Goal: Navigation & Orientation: Find specific page/section

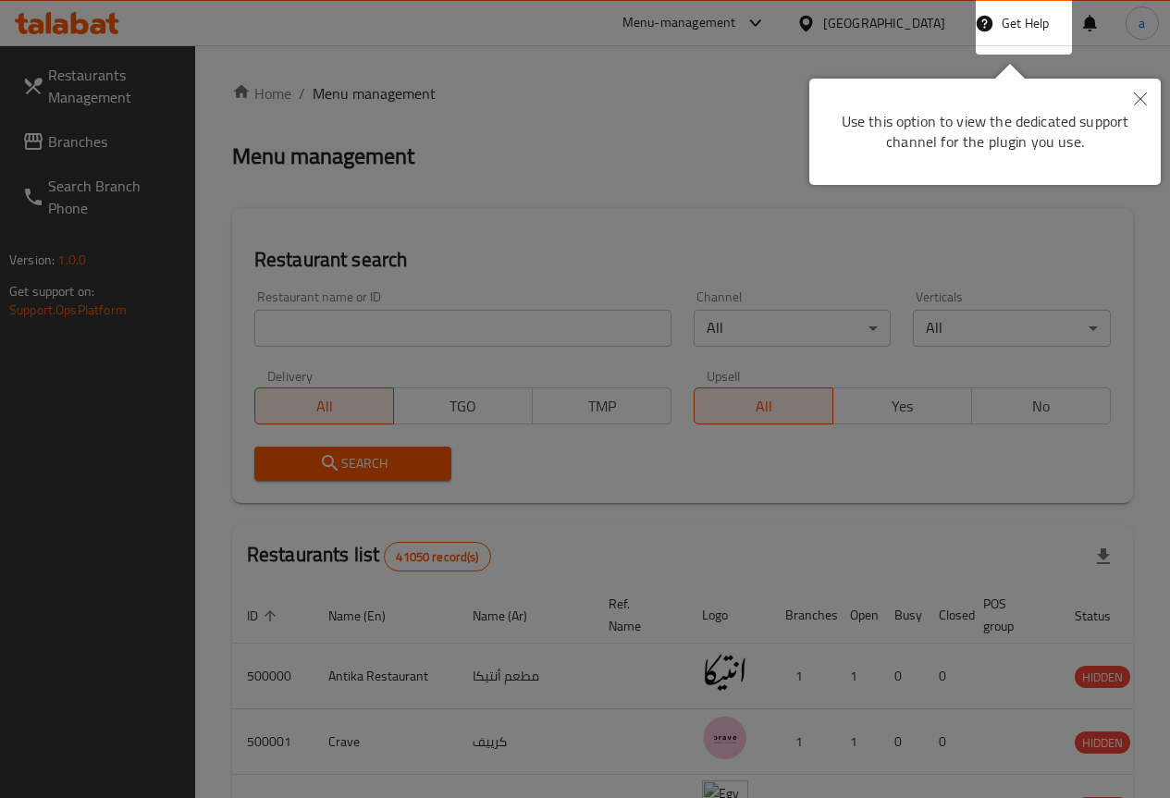
click at [1135, 100] on icon "Close" at bounding box center [1140, 98] width 13 height 13
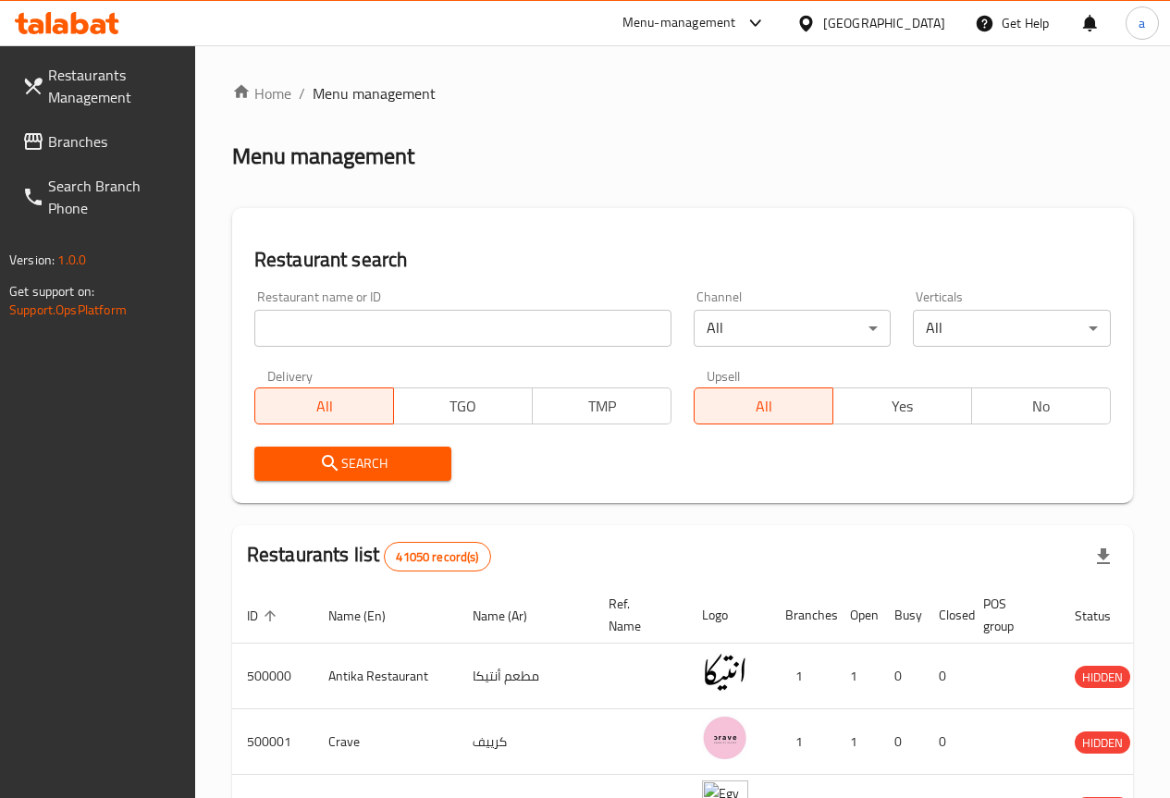
click at [823, 27] on div at bounding box center [809, 23] width 27 height 20
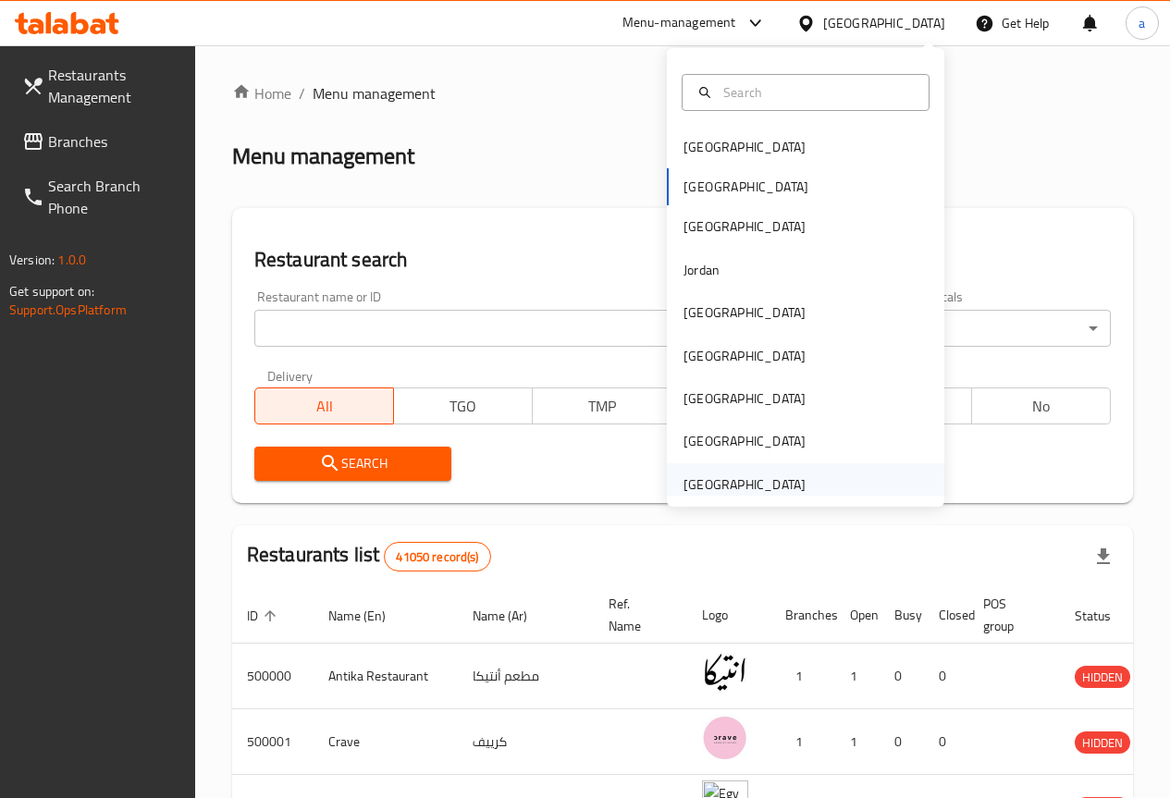
click at [750, 494] on div "[GEOGRAPHIC_DATA]" at bounding box center [744, 484] width 122 height 20
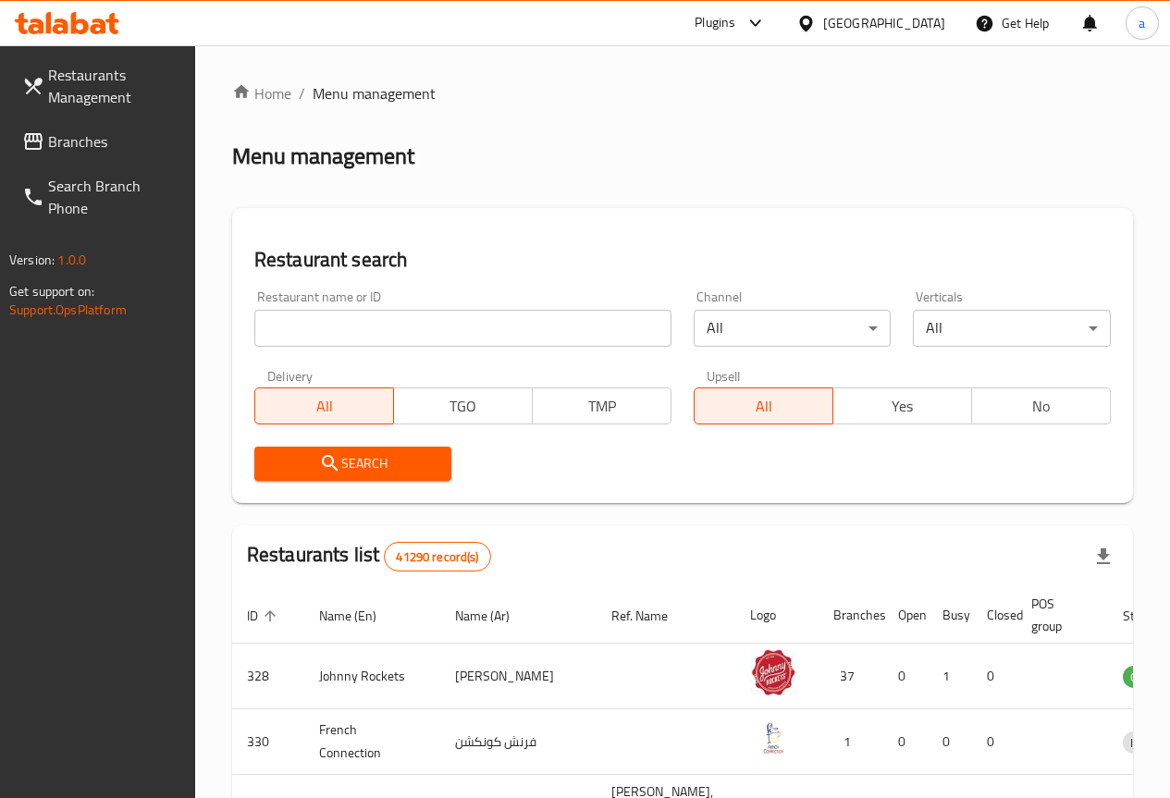
click at [135, 149] on span "Branches" at bounding box center [114, 141] width 132 height 22
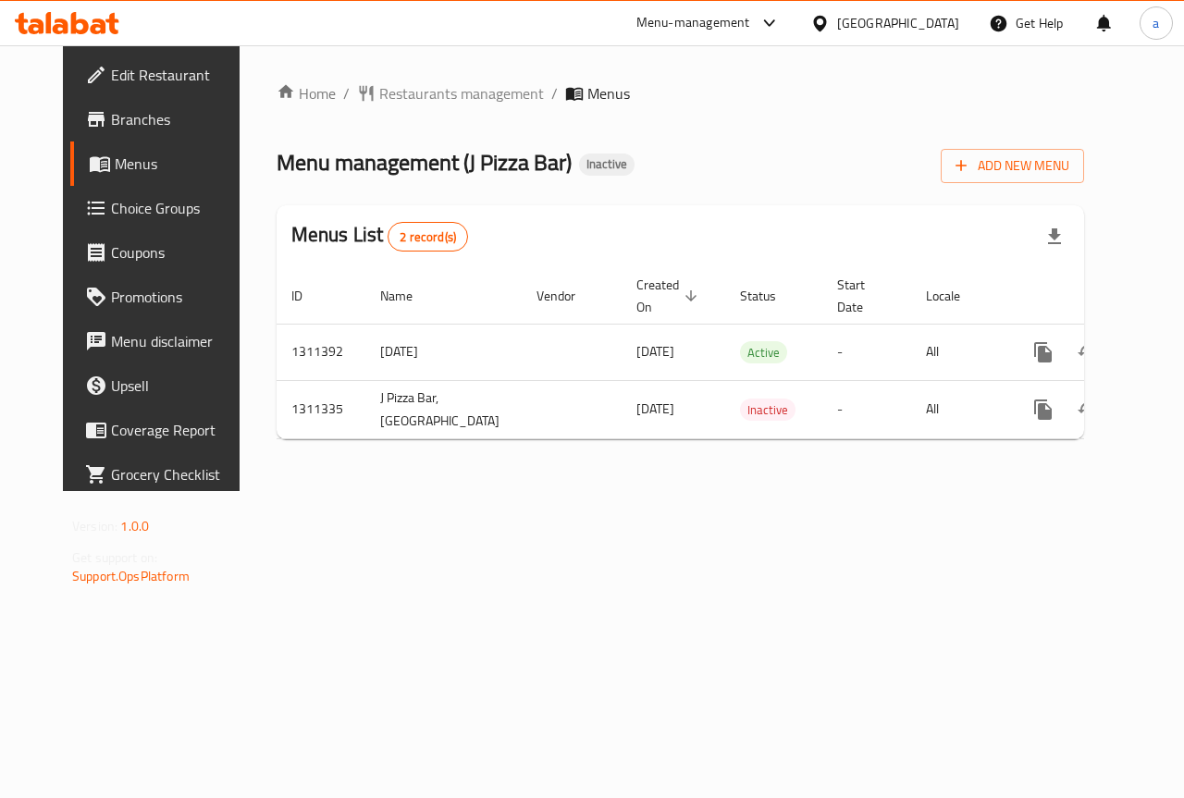
click at [125, 128] on span "Branches" at bounding box center [178, 119] width 135 height 22
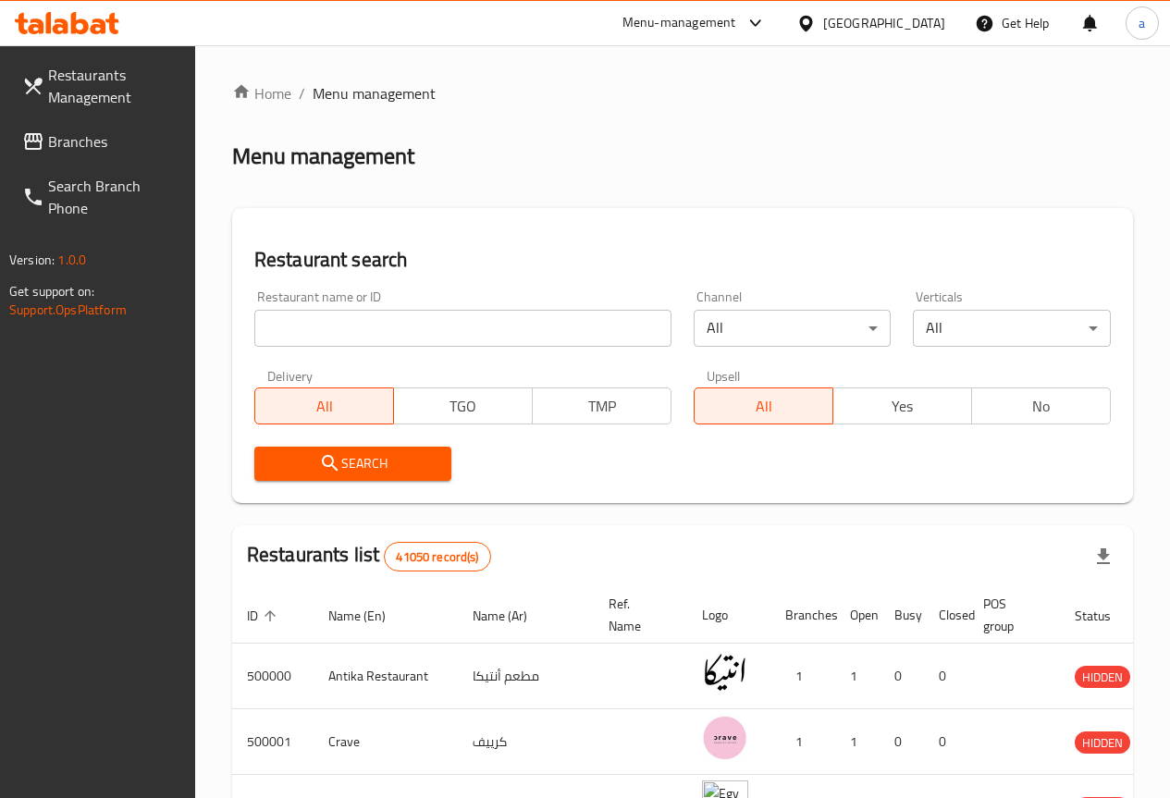
click at [925, 37] on div "[GEOGRAPHIC_DATA]" at bounding box center [870, 23] width 178 height 44
click at [915, 32] on div "[GEOGRAPHIC_DATA]" at bounding box center [884, 23] width 122 height 20
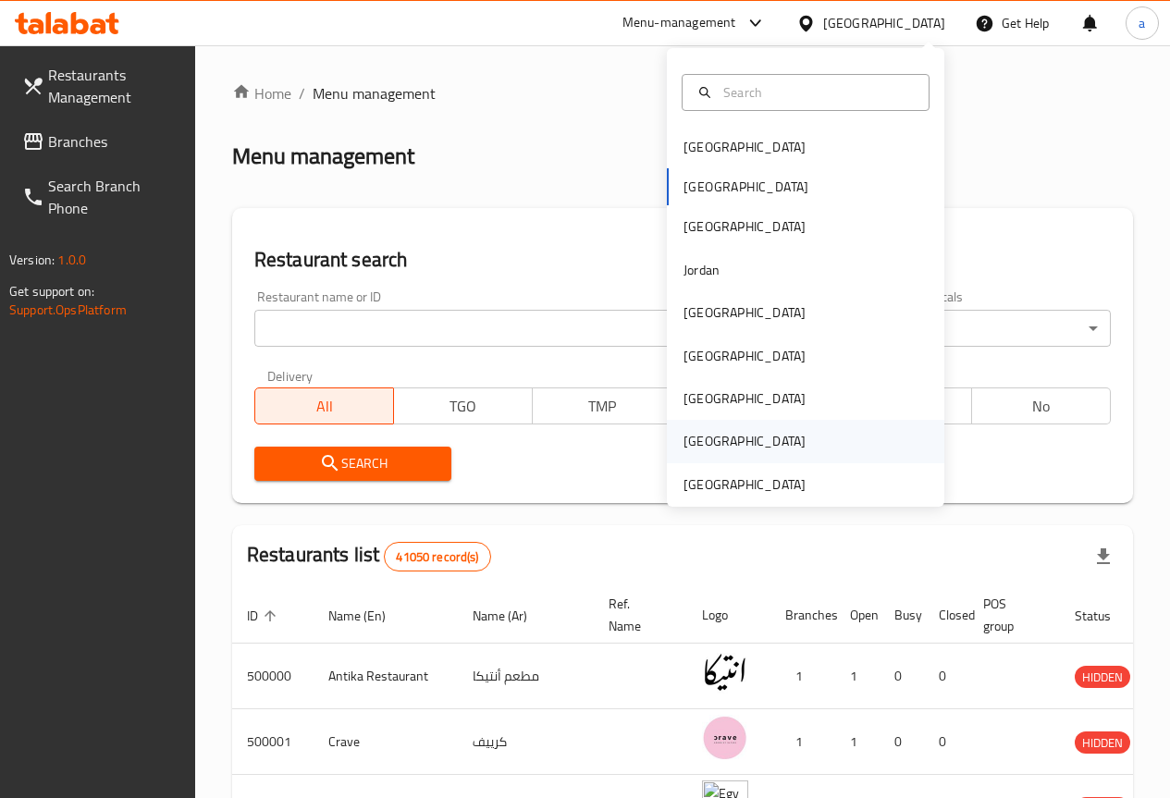
click at [758, 449] on div "[GEOGRAPHIC_DATA]" at bounding box center [805, 441] width 277 height 43
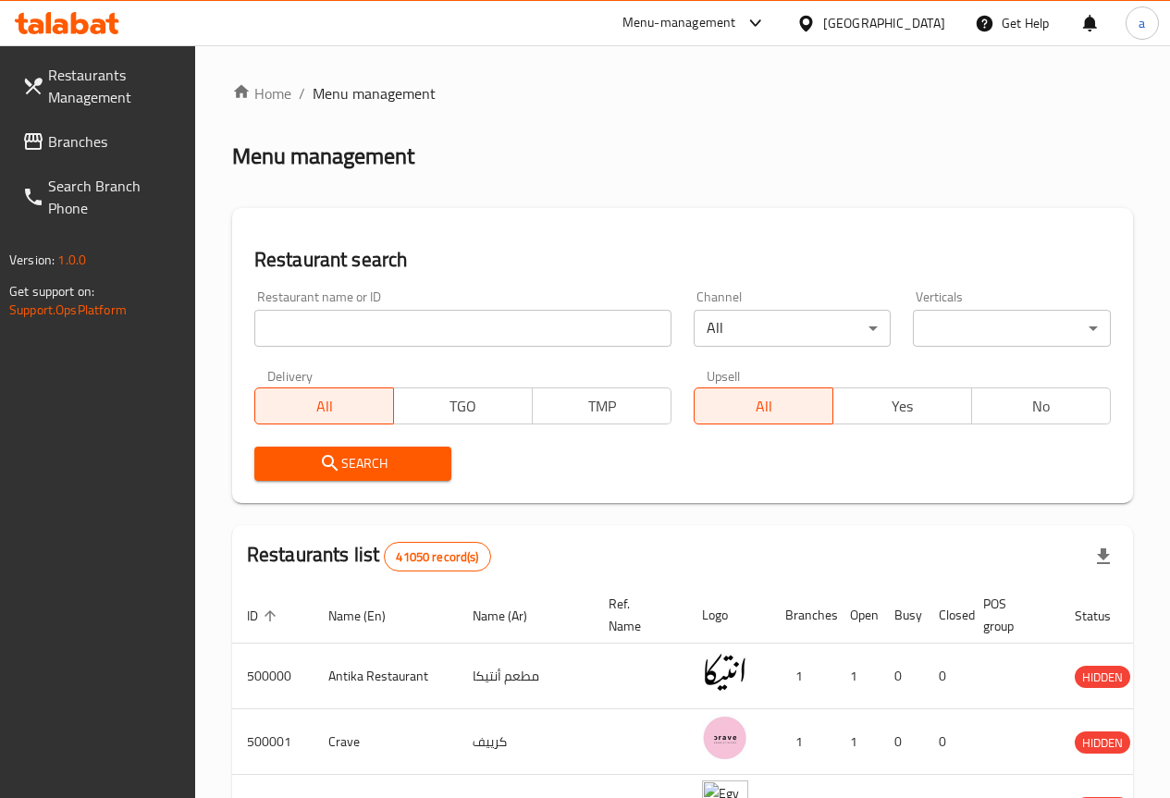
click at [823, 16] on div at bounding box center [809, 23] width 27 height 20
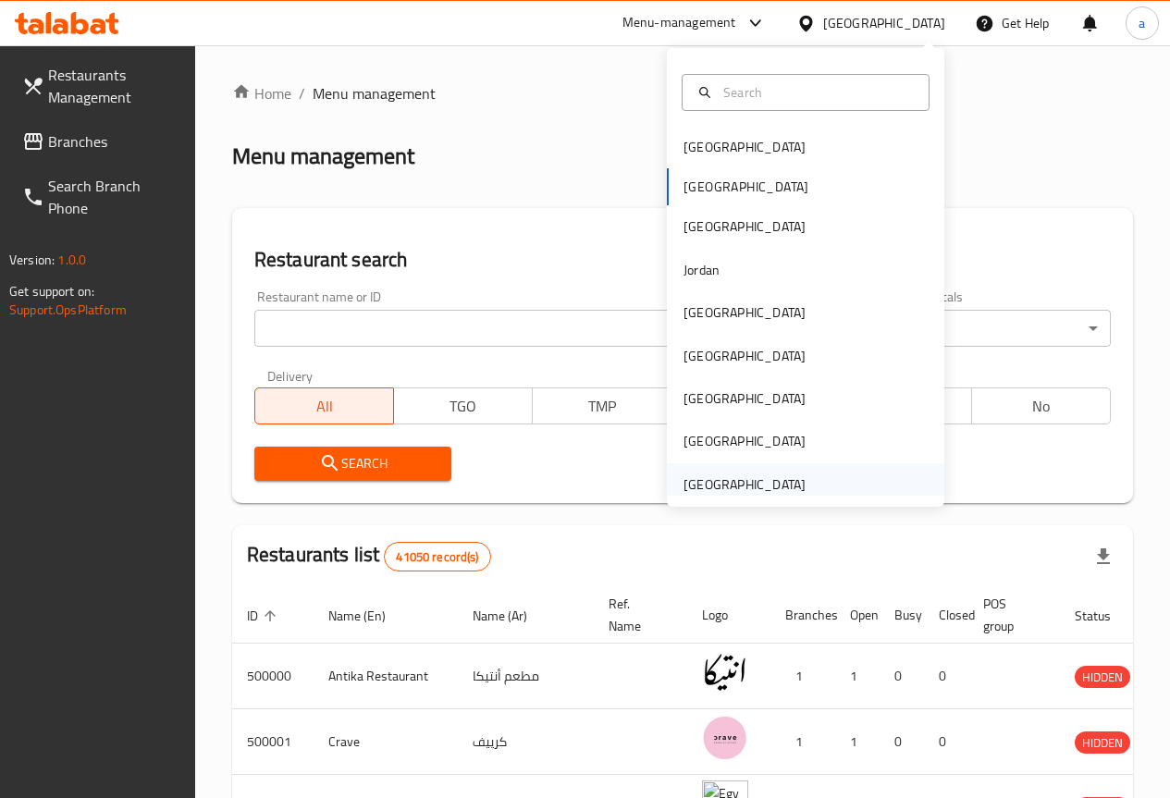
click at [716, 479] on div "[GEOGRAPHIC_DATA]" at bounding box center [744, 484] width 122 height 20
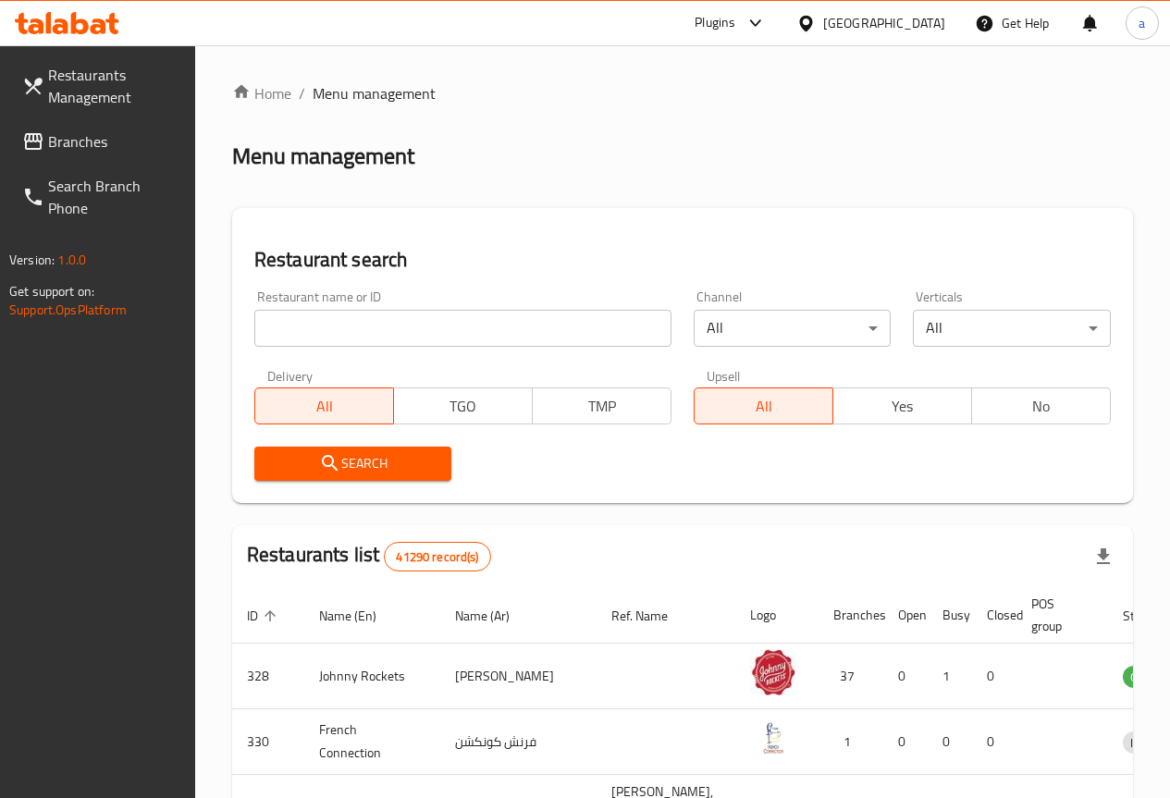
click at [127, 139] on span "Branches" at bounding box center [114, 141] width 132 height 22
